Goal: Task Accomplishment & Management: Manage account settings

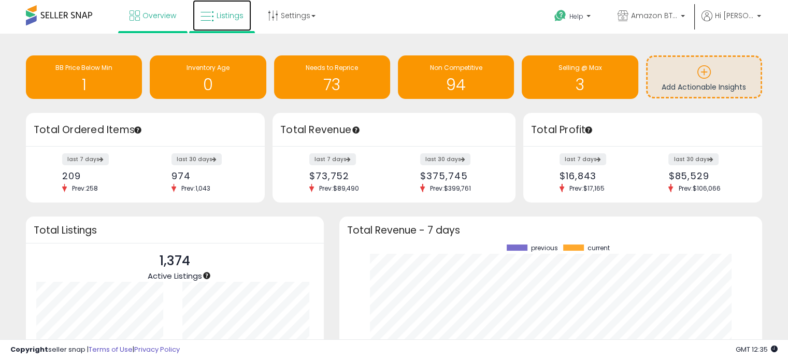
click at [218, 20] on link "Listings" at bounding box center [222, 15] width 59 height 31
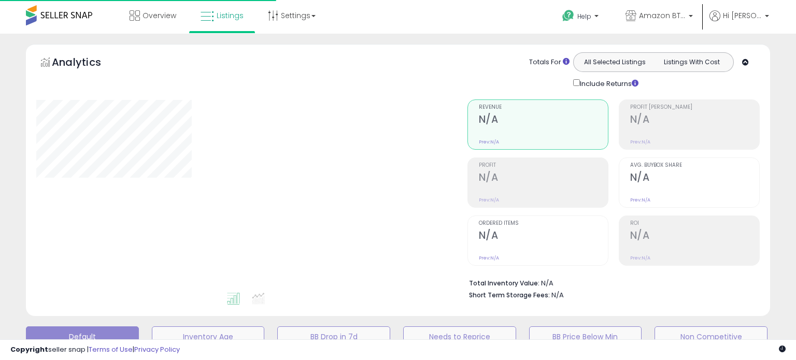
type input "**********"
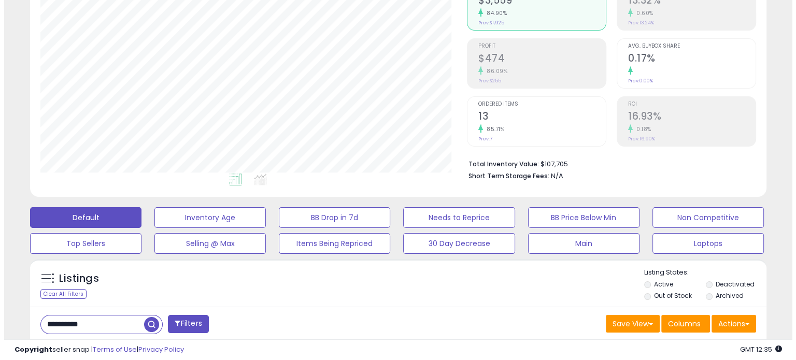
scroll to position [120, 0]
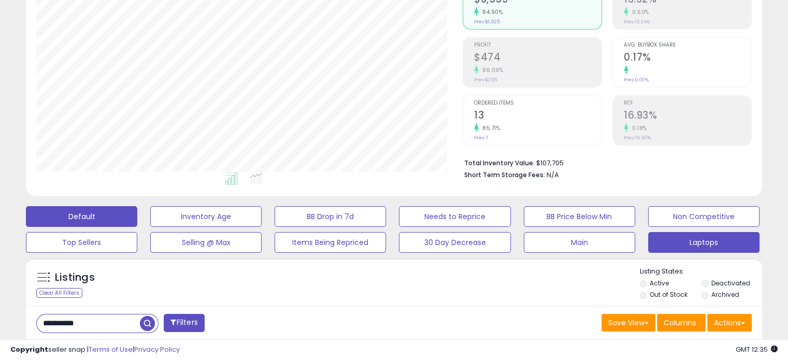
click at [262, 227] on button "Laptops" at bounding box center [205, 216] width 111 height 21
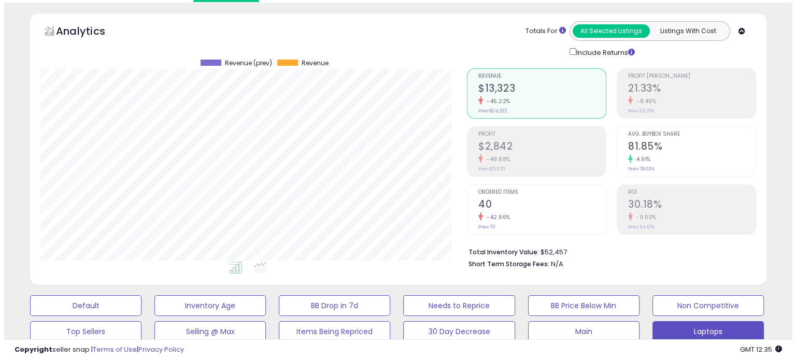
scroll to position [31, 0]
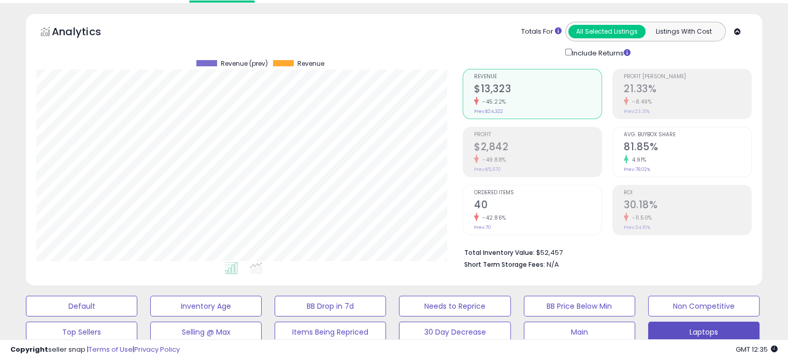
click at [529, 219] on div "-42.86%" at bounding box center [537, 218] width 127 height 10
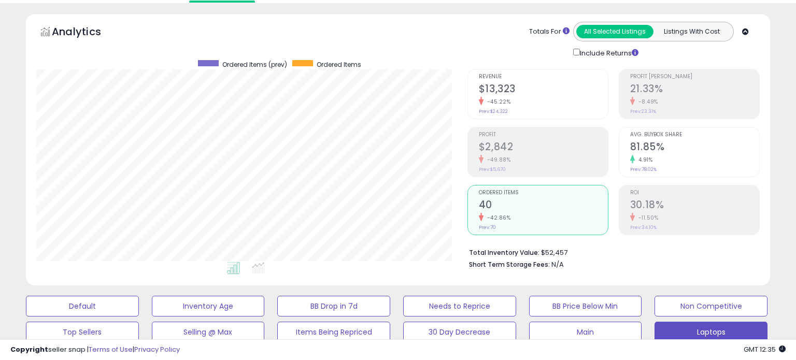
scroll to position [517710, 517496]
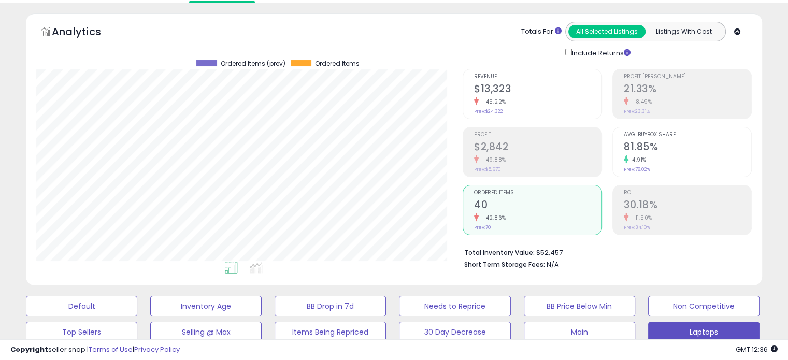
click at [659, 166] on div "Avg. Buybox Share 81.85% 4.91% Prev: 78.02%" at bounding box center [687, 150] width 127 height 47
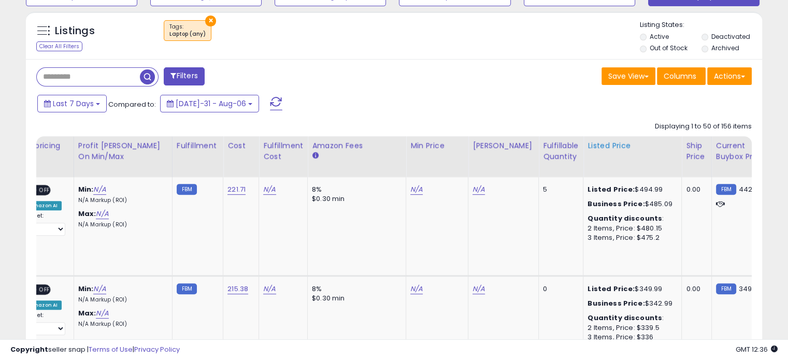
scroll to position [0, 0]
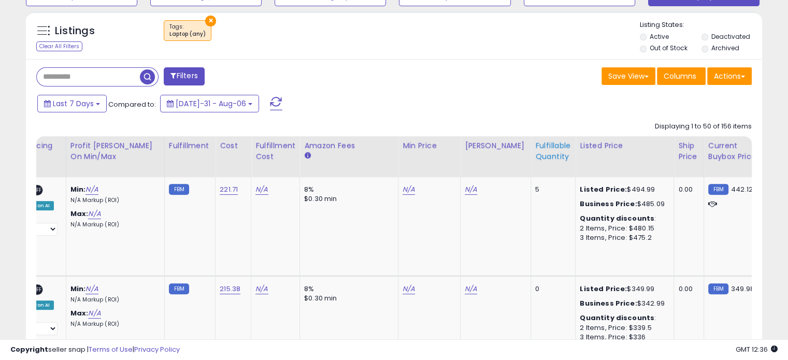
click at [539, 154] on div "Fulfillable Quantity" at bounding box center [553, 151] width 36 height 22
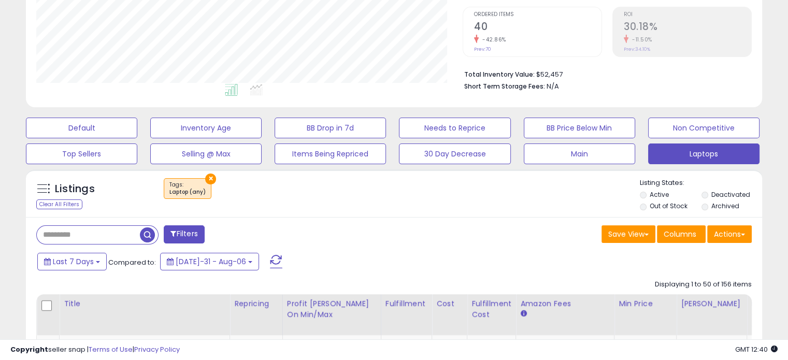
scroll to position [209, 0]
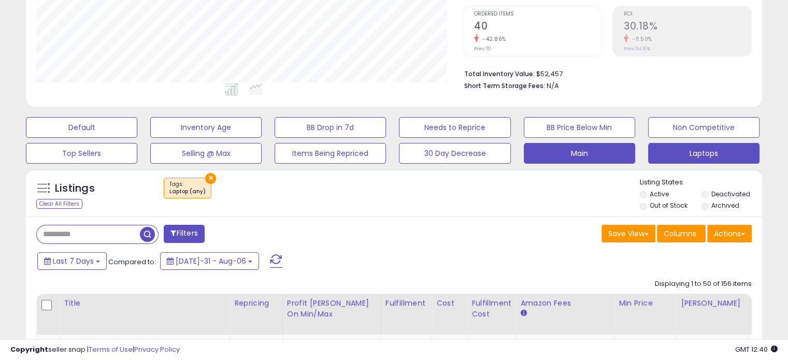
click at [137, 138] on button "Main" at bounding box center [81, 127] width 111 height 21
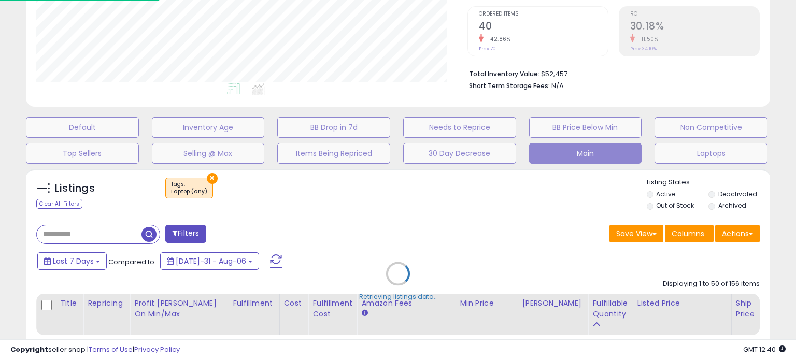
select select "**"
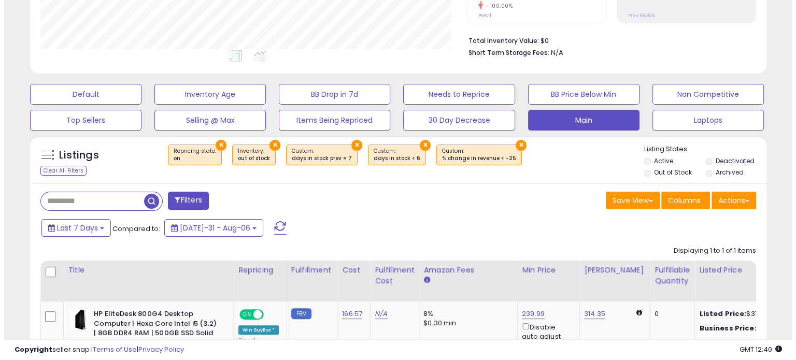
scroll to position [247, 0]
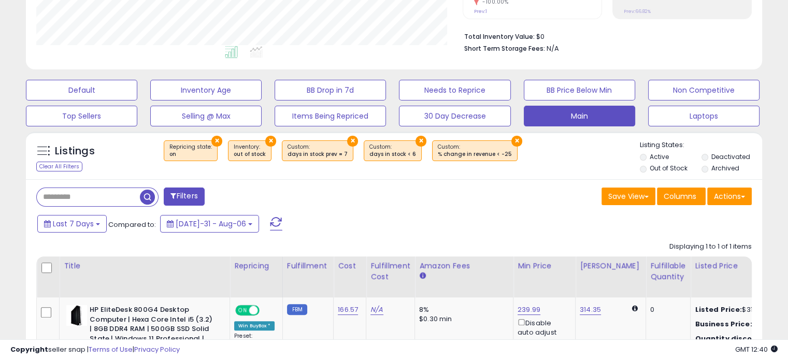
click at [213, 136] on button "×" at bounding box center [216, 141] width 11 height 11
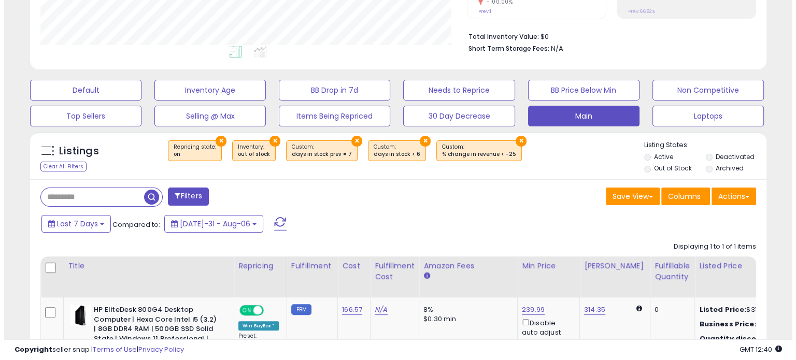
scroll to position [517710, 517492]
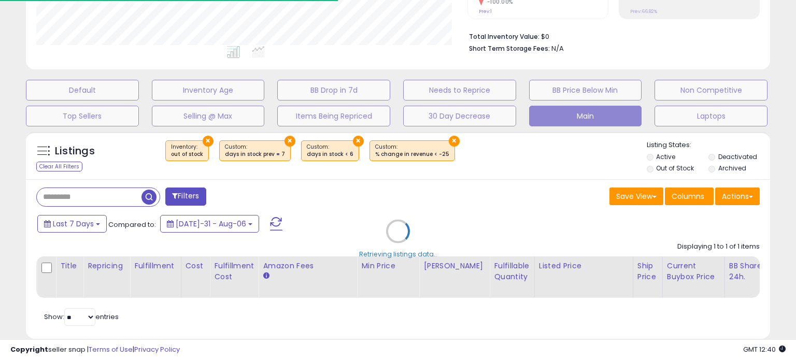
click at [213, 136] on div "Retrieving listings data.." at bounding box center [397, 238] width 759 height 225
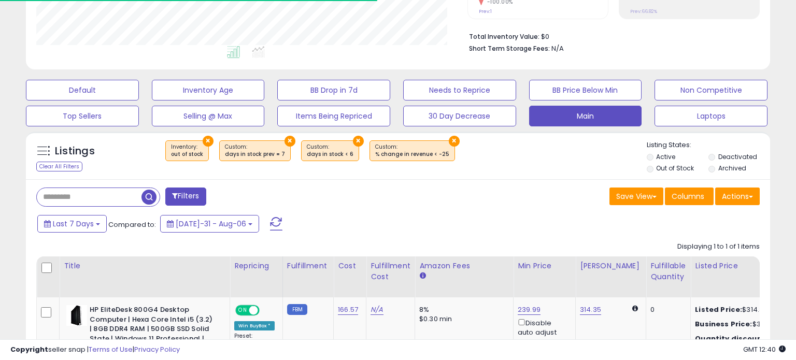
scroll to position [517710, 517496]
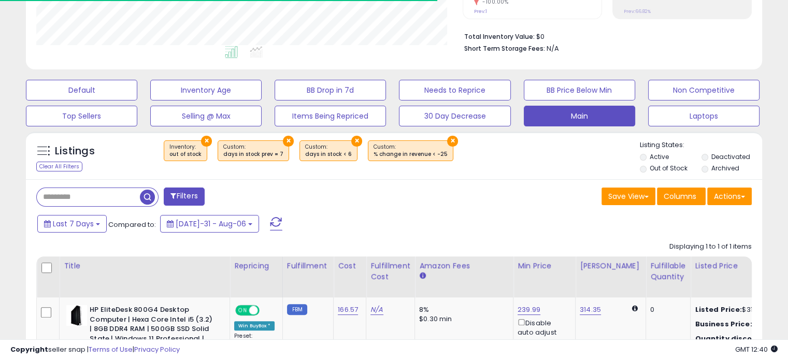
click at [201, 138] on button "×" at bounding box center [206, 141] width 11 height 11
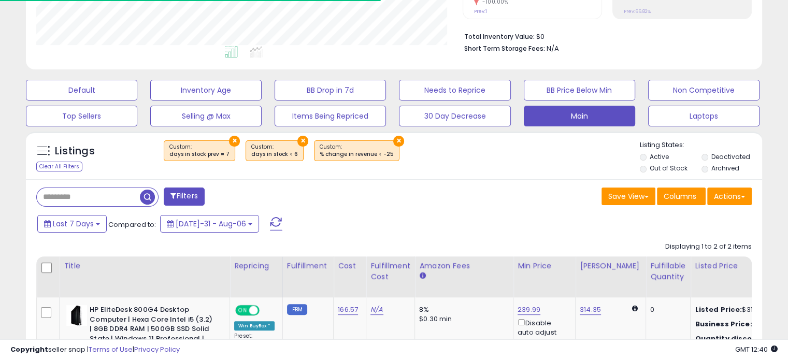
scroll to position [212, 426]
click at [229, 142] on button "×" at bounding box center [234, 141] width 11 height 11
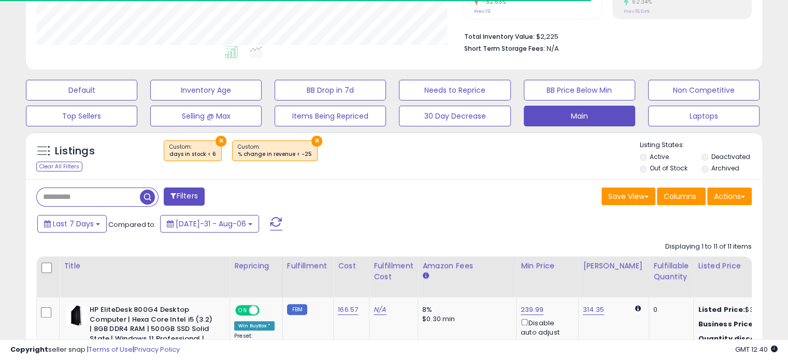
click at [219, 140] on button "×" at bounding box center [220, 141] width 11 height 11
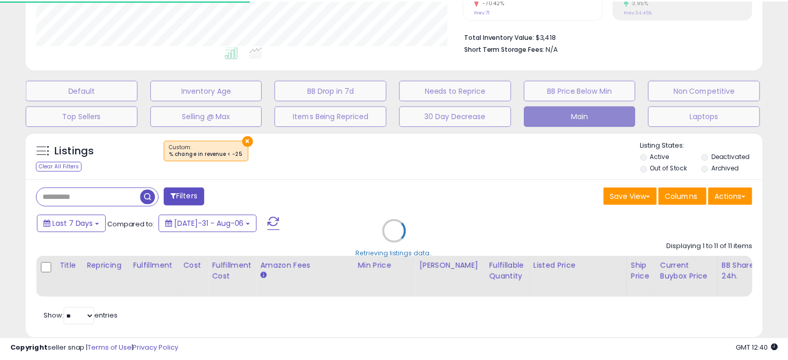
scroll to position [517710, 517496]
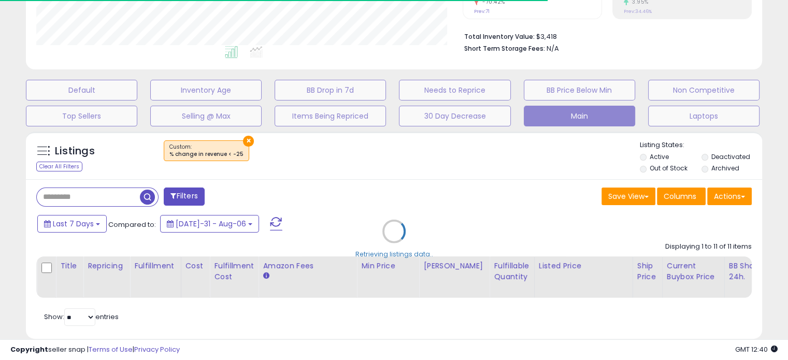
click at [242, 142] on div "Retrieving listings data.." at bounding box center [394, 238] width 752 height 225
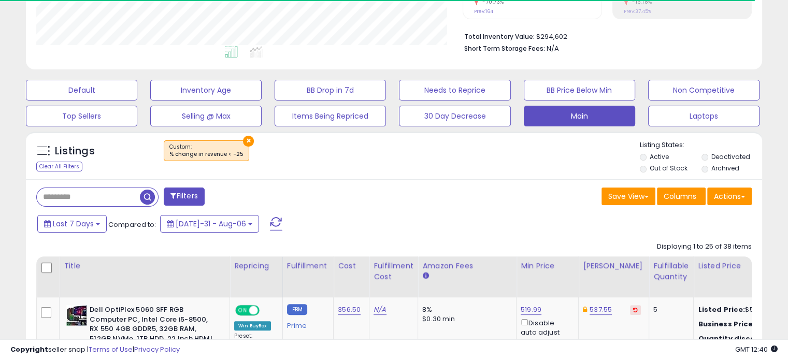
click at [114, 196] on input "text" at bounding box center [88, 197] width 103 height 18
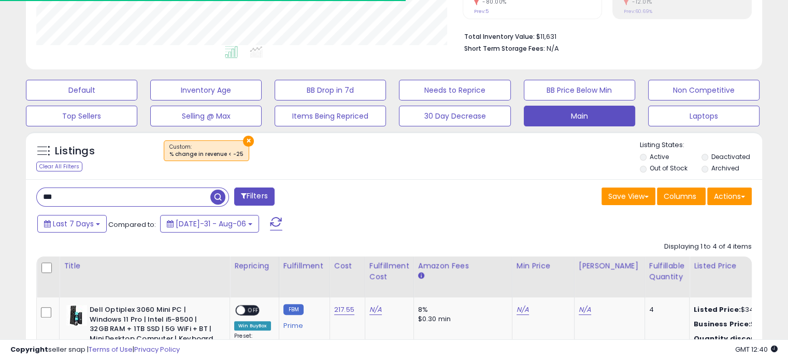
click at [114, 196] on input "***" at bounding box center [124, 197] width 174 height 18
type input "****"
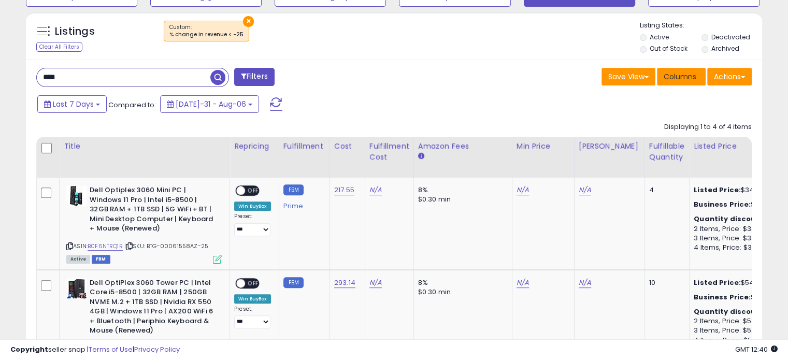
click at [671, 80] on span "Columns" at bounding box center [679, 76] width 33 height 10
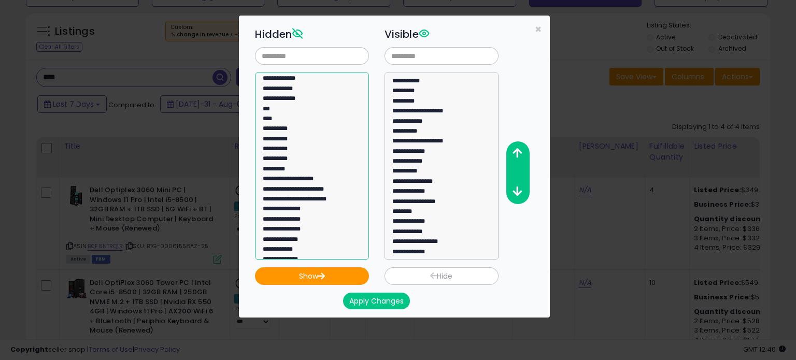
select select "**********"
click at [307, 196] on option "**********" at bounding box center [308, 201] width 93 height 10
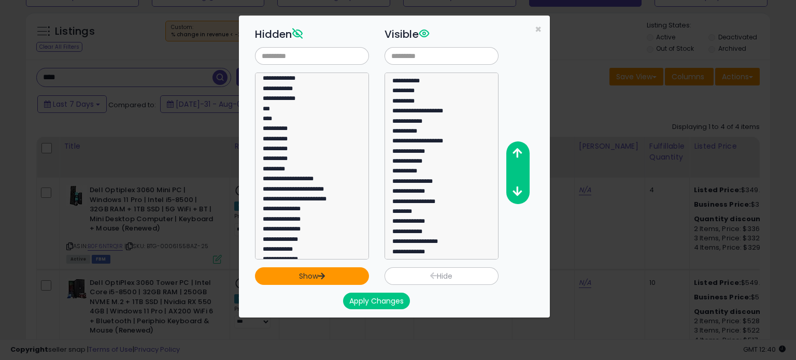
click at [336, 271] on button "Show" at bounding box center [312, 276] width 114 height 18
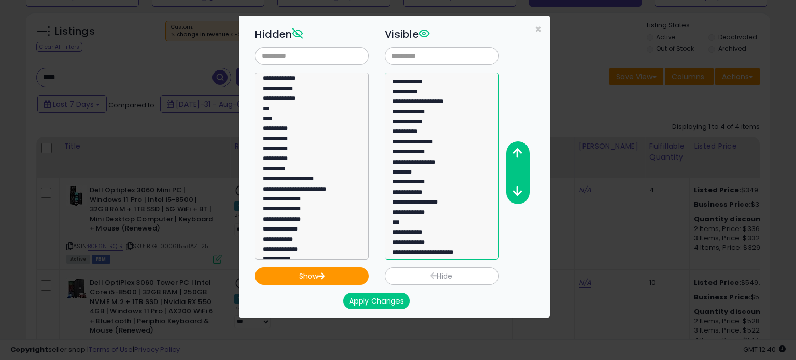
select select "**********"
click at [469, 256] on option "**********" at bounding box center [437, 254] width 93 height 10
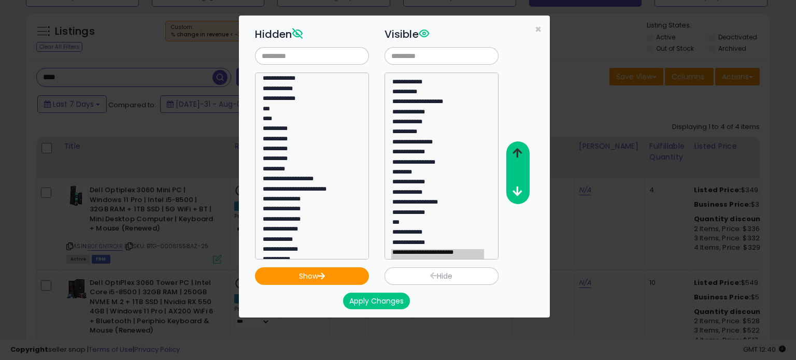
click at [517, 153] on icon "button" at bounding box center [516, 153] width 9 height 11
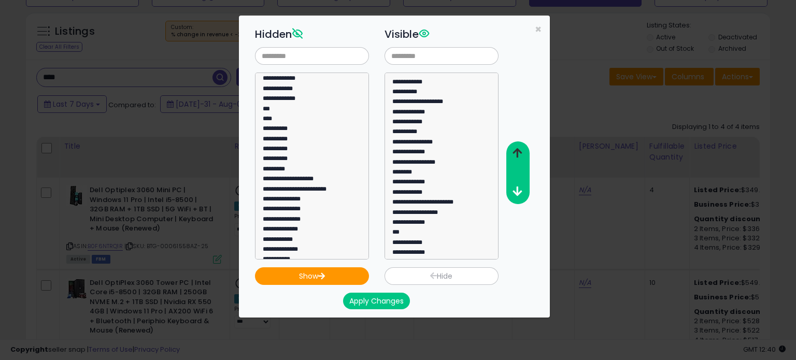
click at [517, 153] on icon "button" at bounding box center [516, 153] width 9 height 11
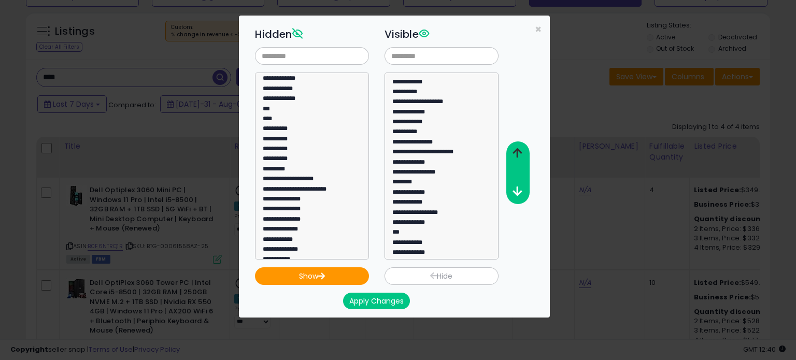
click at [517, 153] on icon "button" at bounding box center [516, 153] width 9 height 11
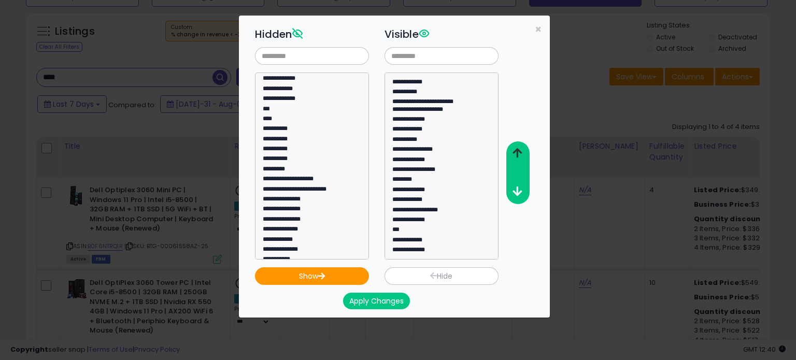
click at [517, 153] on icon "button" at bounding box center [516, 153] width 9 height 11
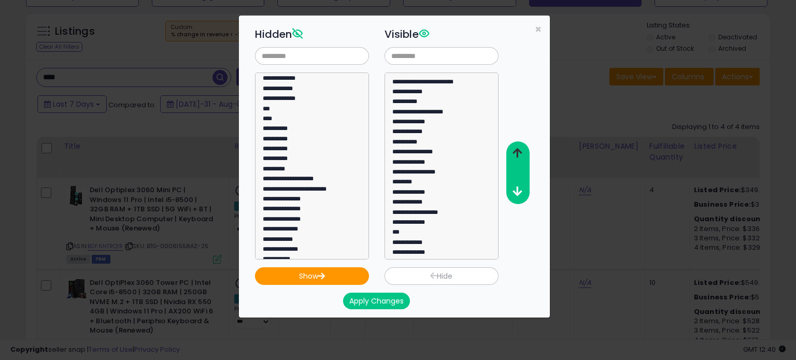
click at [517, 153] on icon "button" at bounding box center [516, 153] width 9 height 11
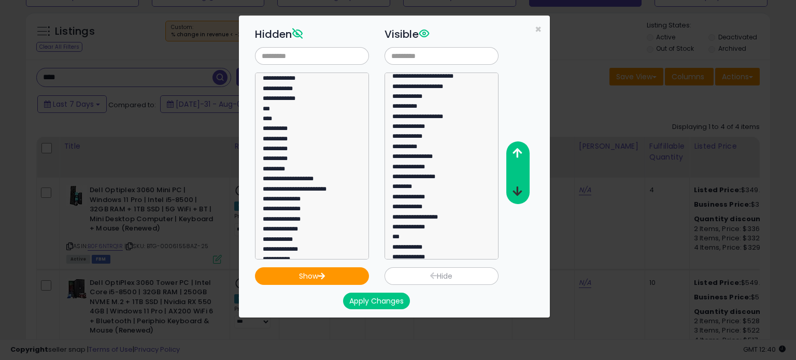
click at [517, 189] on icon "button" at bounding box center [516, 191] width 9 height 11
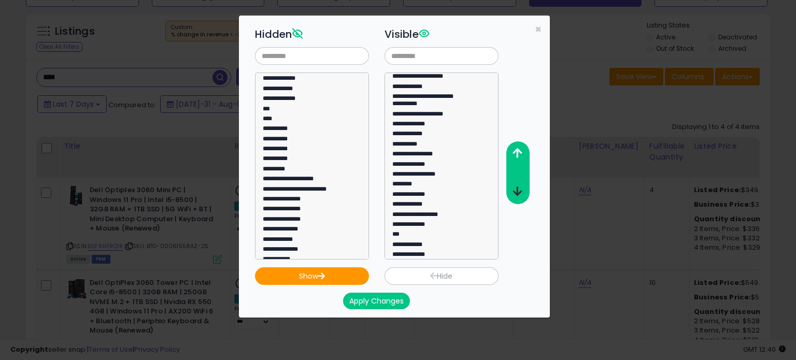
click at [517, 189] on icon "button" at bounding box center [516, 191] width 9 height 11
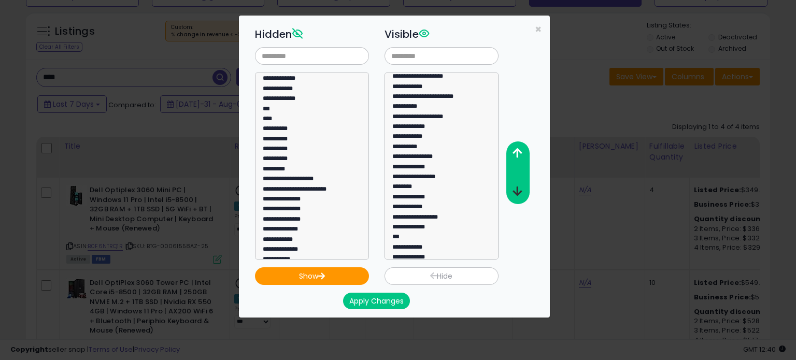
click at [517, 189] on icon "button" at bounding box center [516, 191] width 9 height 11
click at [389, 298] on button "Apply Changes" at bounding box center [376, 301] width 67 height 17
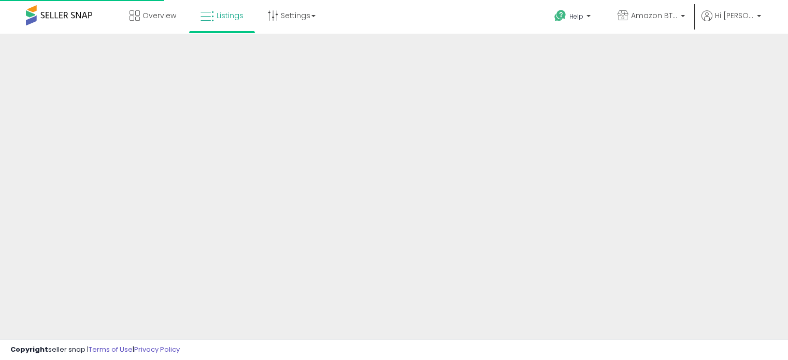
scroll to position [282, 0]
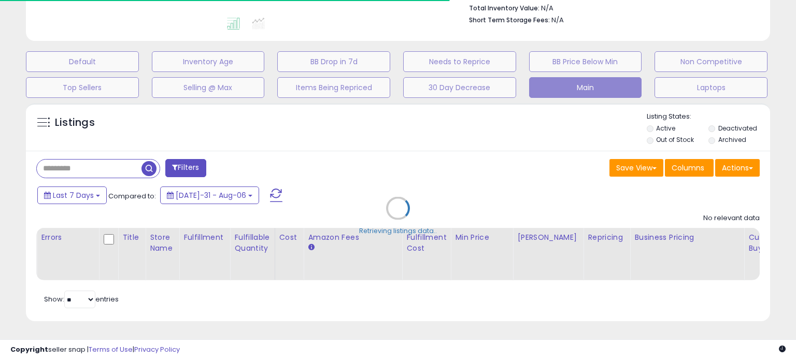
type input "****"
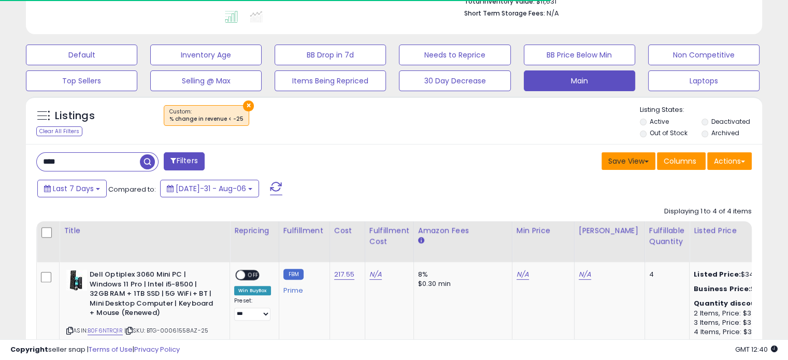
click at [639, 163] on button "Save View" at bounding box center [628, 161] width 54 height 18
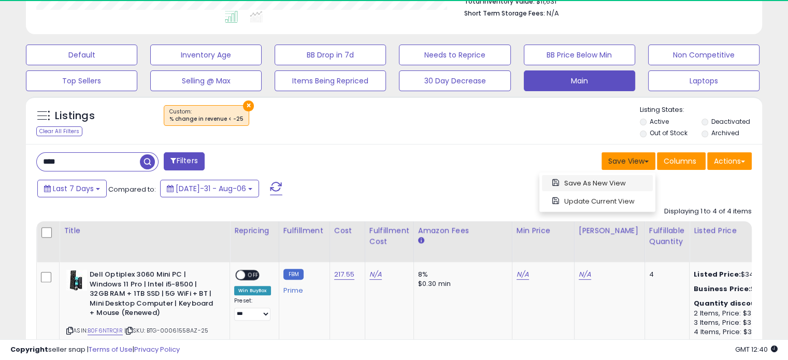
scroll to position [212, 426]
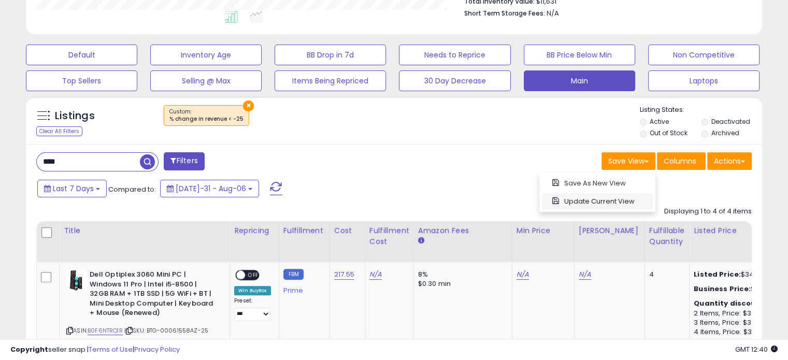
click at [612, 201] on link "Update Current View" at bounding box center [597, 201] width 111 height 16
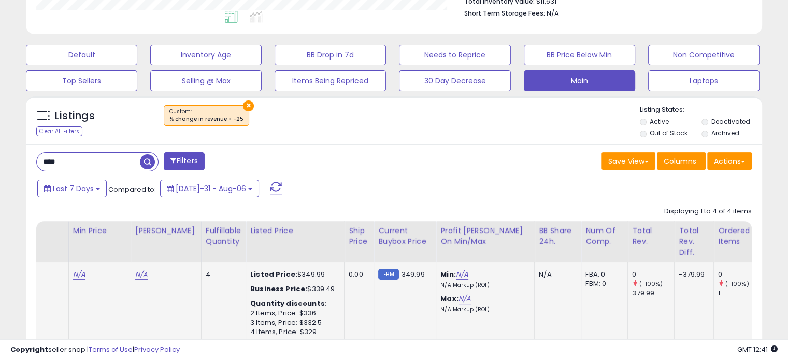
scroll to position [0, 447]
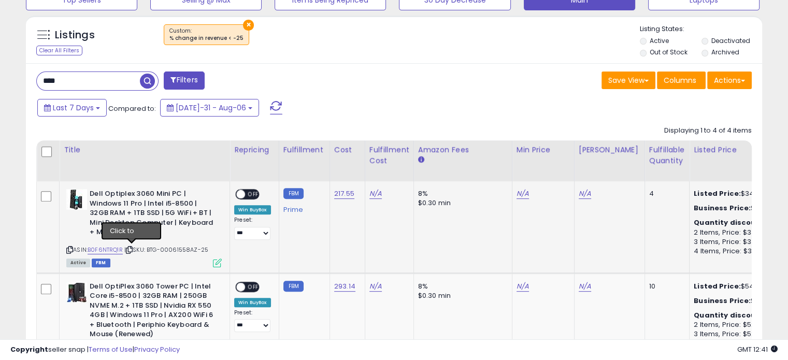
click at [133, 248] on icon at bounding box center [129, 250] width 7 height 6
click at [68, 249] on icon at bounding box center [69, 250] width 7 height 6
click at [216, 263] on icon at bounding box center [217, 262] width 9 height 9
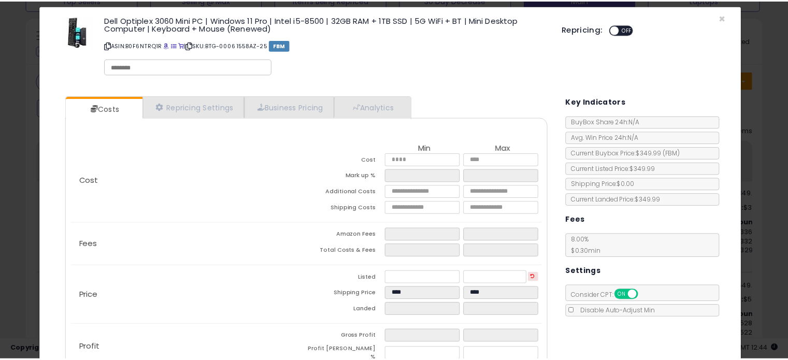
scroll to position [0, 0]
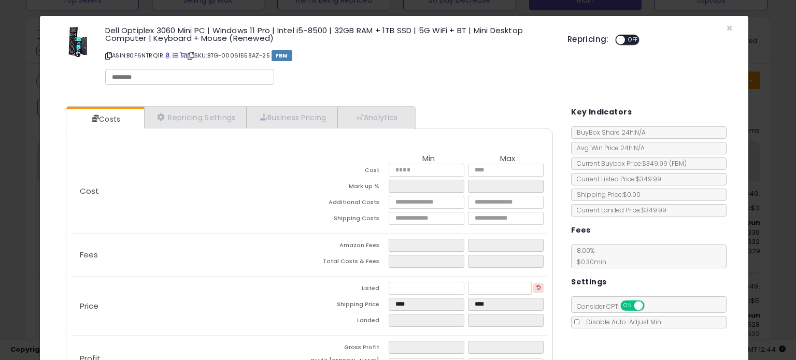
click at [726, 33] on div "Dell Optiplex 3060 Mini PC | Windows 11 Pro | Intel i5-8500 | 32GB RAM + 1TB SS…" at bounding box center [394, 57] width 692 height 67
click at [726, 30] on span "×" at bounding box center [729, 28] width 7 height 15
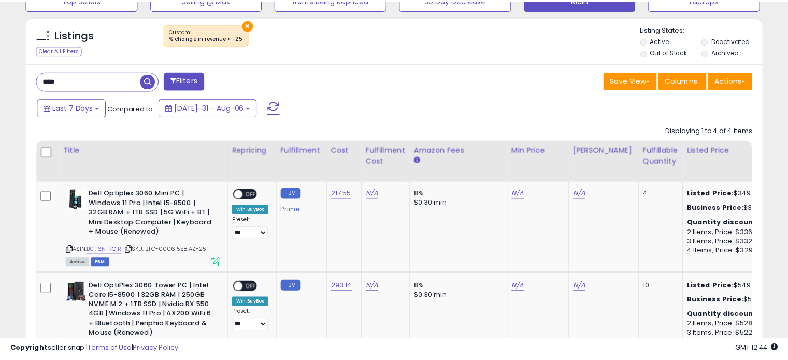
scroll to position [517710, 517496]
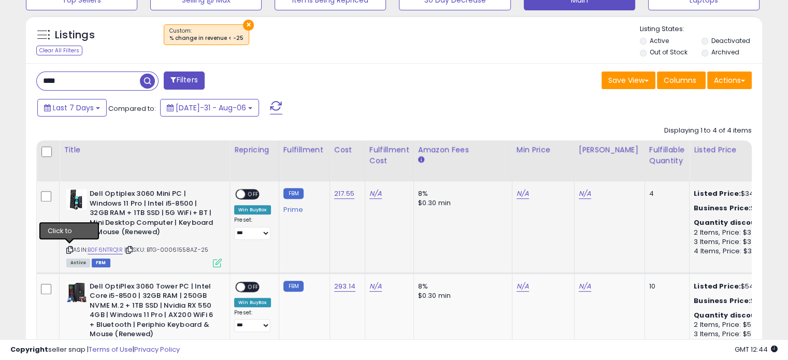
click at [67, 247] on icon at bounding box center [69, 250] width 7 height 6
